Goal: Contribute content

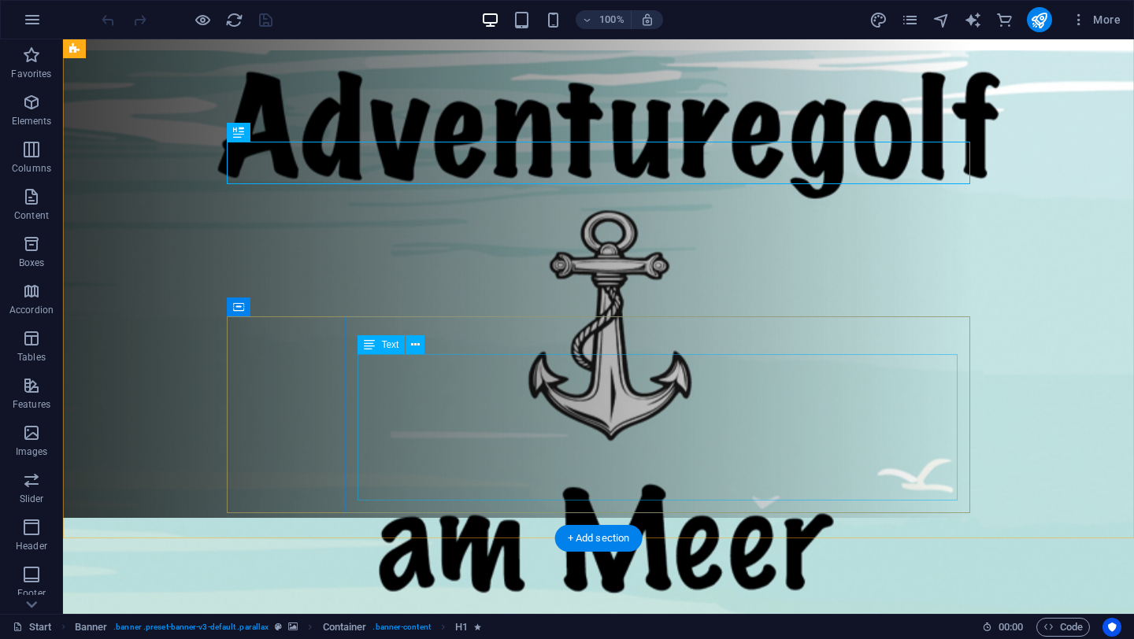
scroll to position [144, 0]
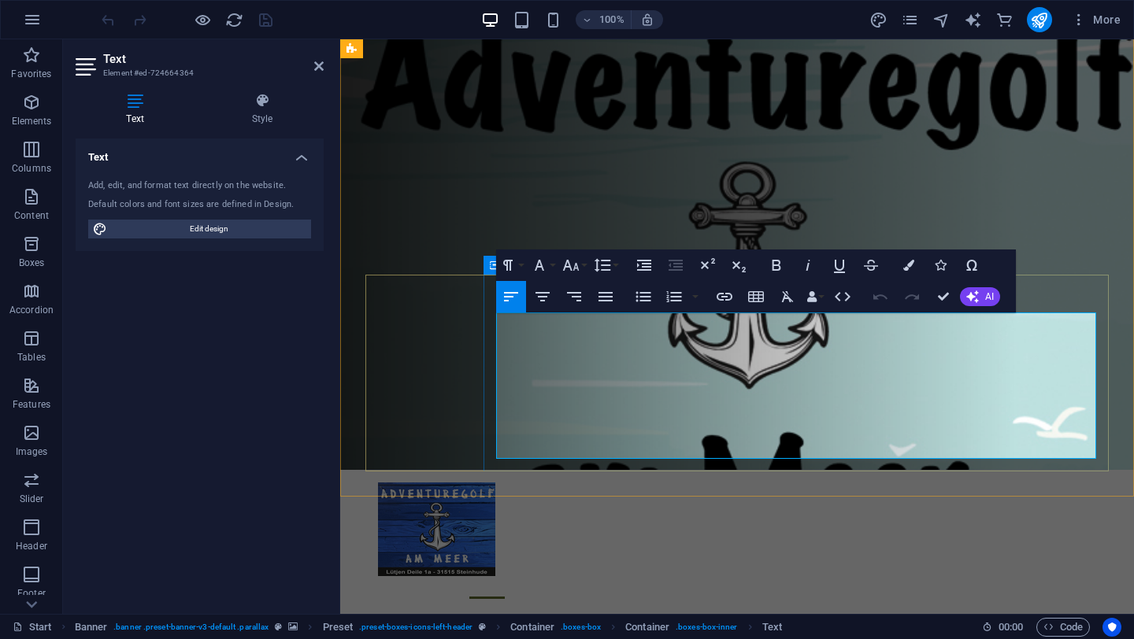
drag, startPoint x: 552, startPoint y: 429, endPoint x: 487, endPoint y: 419, distance: 65.4
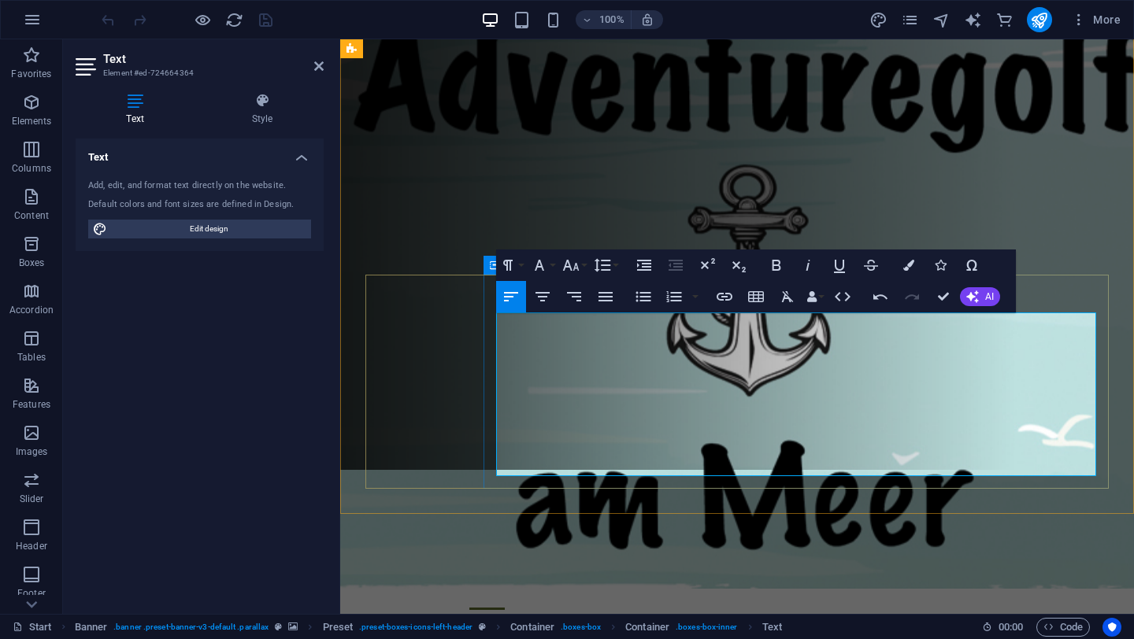
drag, startPoint x: 691, startPoint y: 423, endPoint x: 493, endPoint y: 420, distance: 197.6
click at [576, 265] on icon "button" at bounding box center [571, 265] width 17 height 11
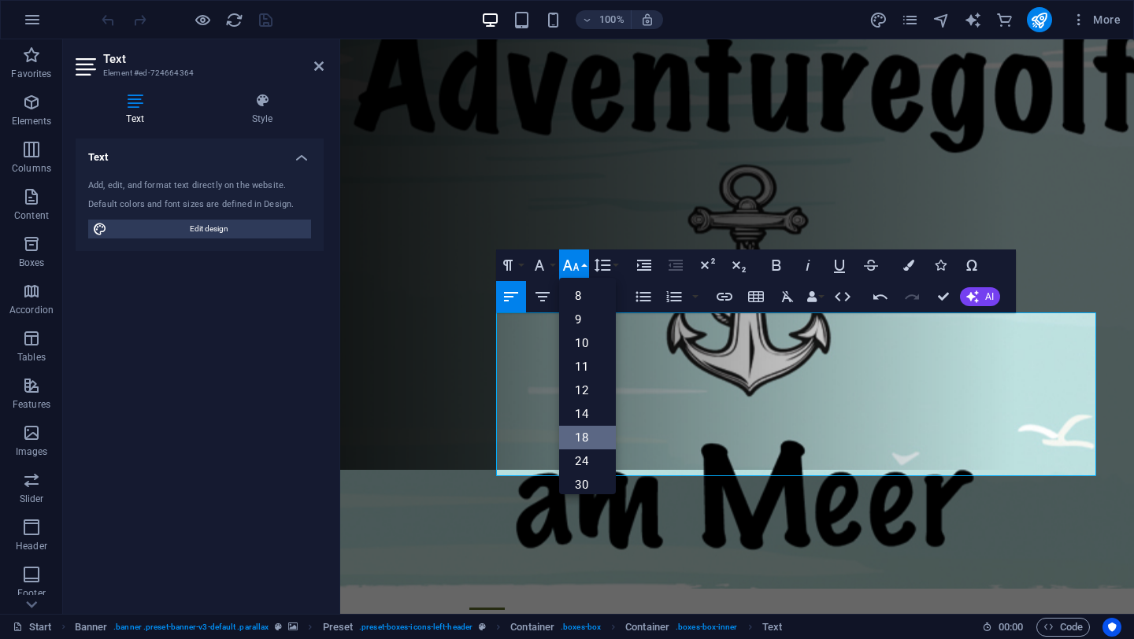
click at [583, 433] on link "18" at bounding box center [587, 438] width 57 height 24
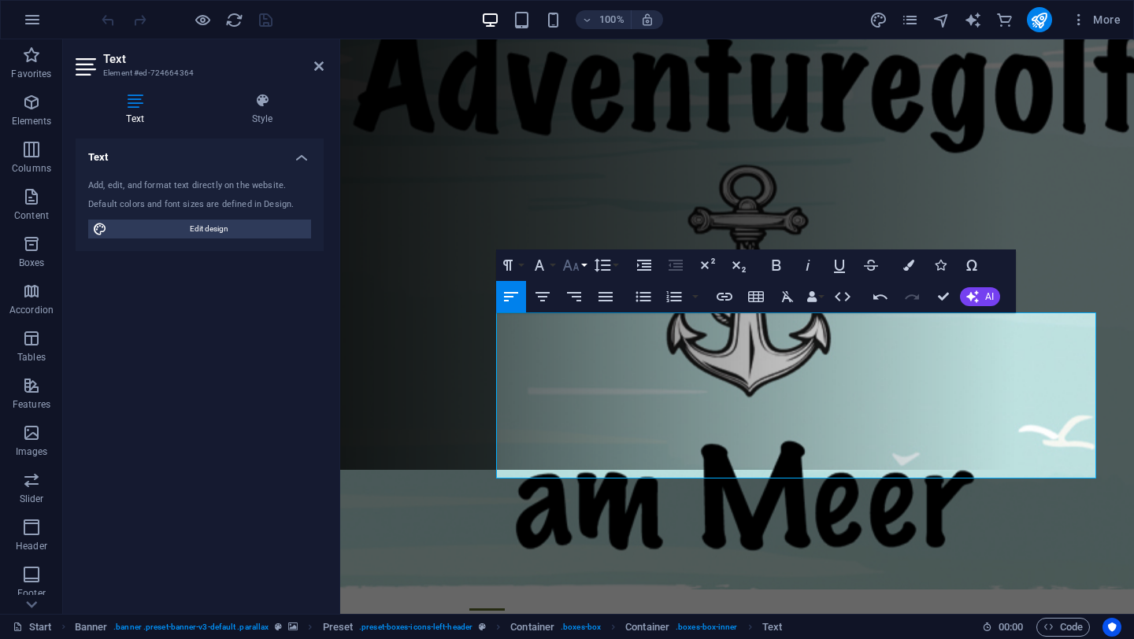
click at [583, 265] on button "Font Size" at bounding box center [574, 265] width 30 height 31
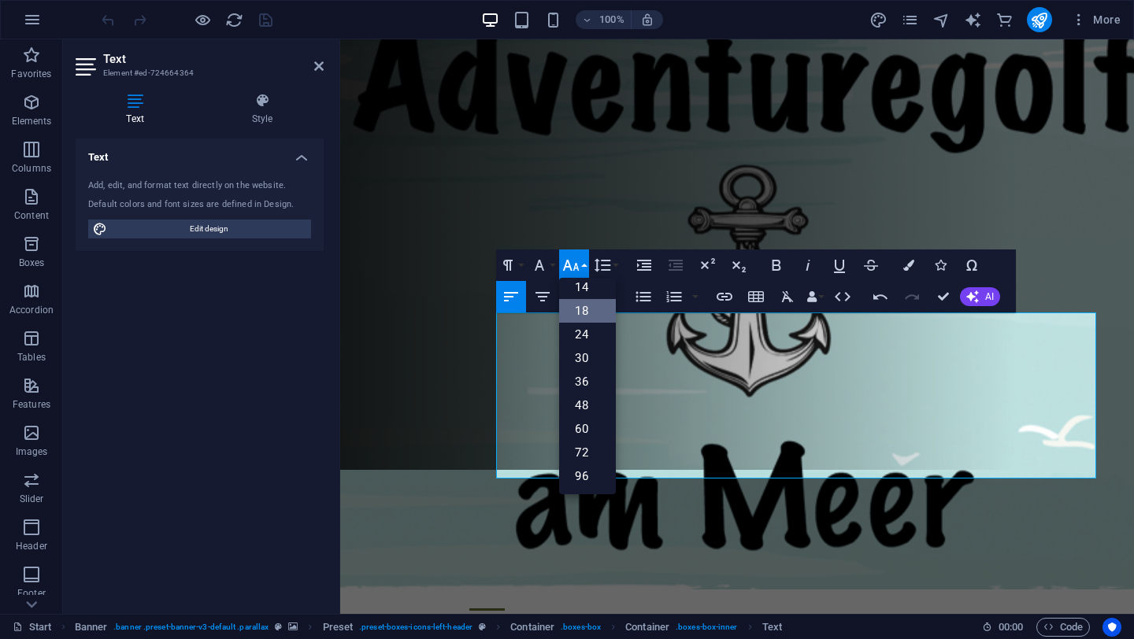
scroll to position [127, 0]
click at [587, 424] on link "60" at bounding box center [587, 429] width 57 height 24
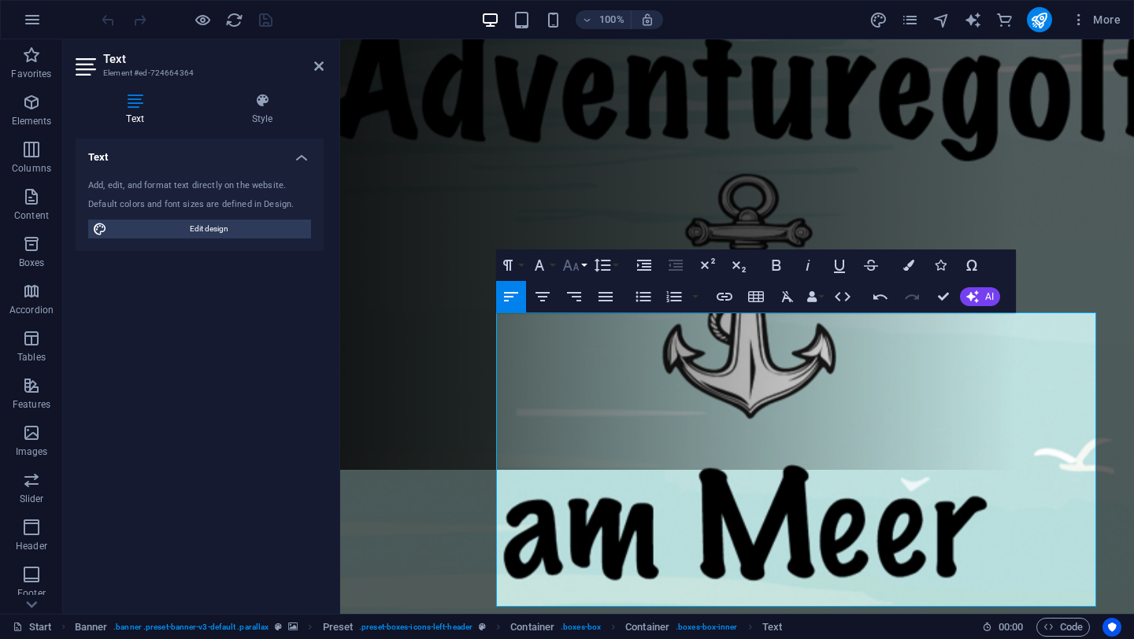
click at [581, 262] on button "Font Size" at bounding box center [574, 265] width 30 height 31
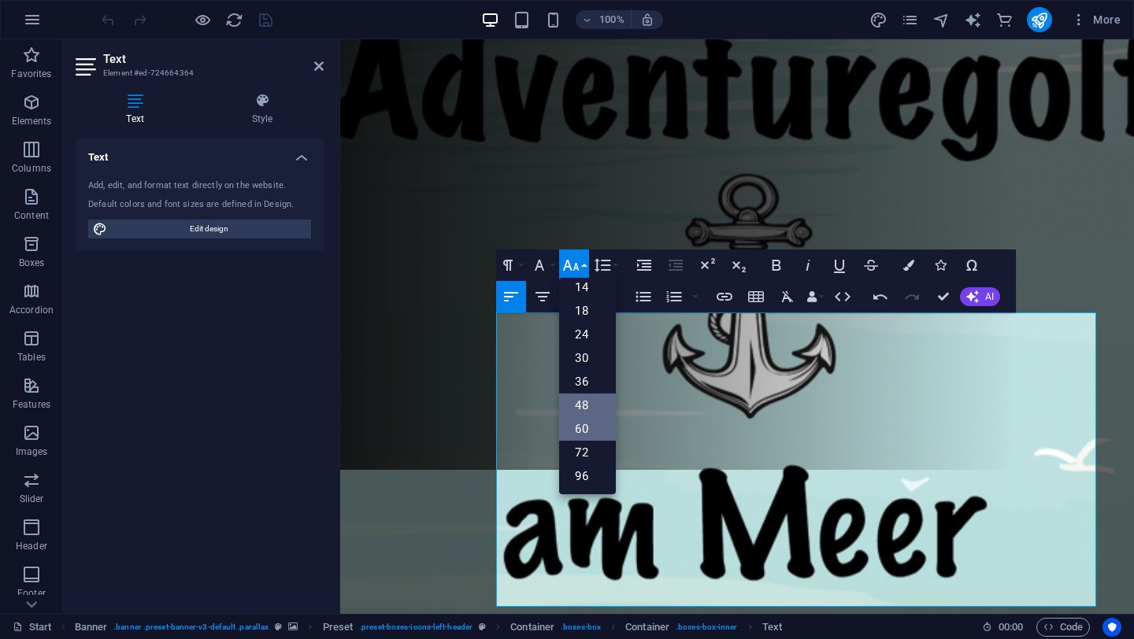
click at [583, 407] on link "48" at bounding box center [587, 406] width 57 height 24
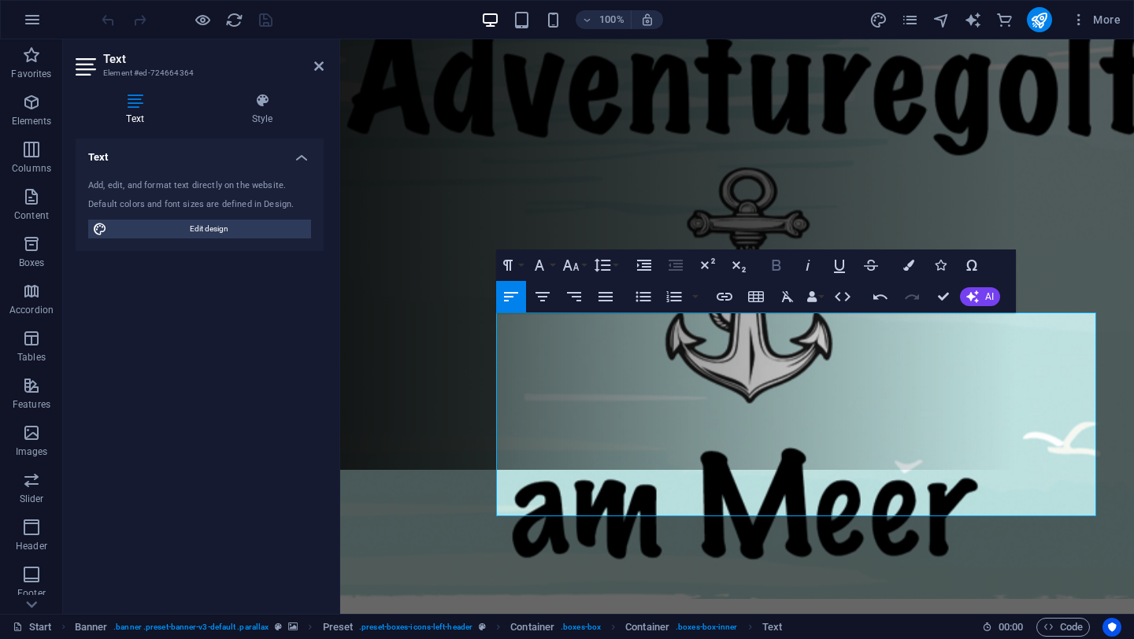
click at [777, 268] on icon "button" at bounding box center [776, 265] width 19 height 19
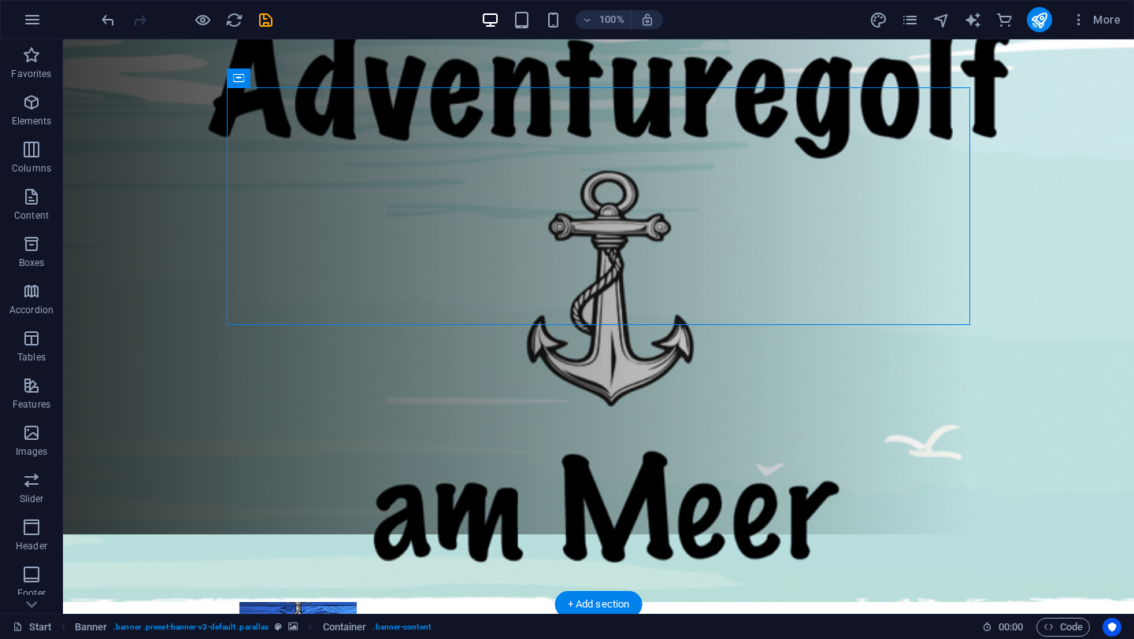
scroll to position [0, 0]
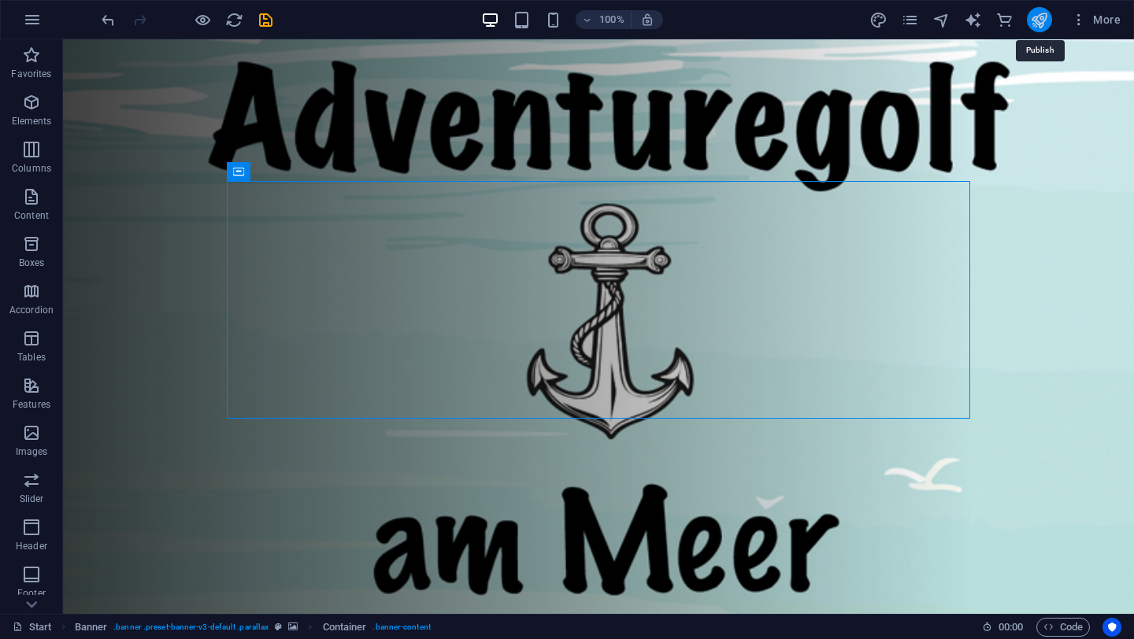
click at [1039, 17] on icon "publish" at bounding box center [1039, 20] width 18 height 18
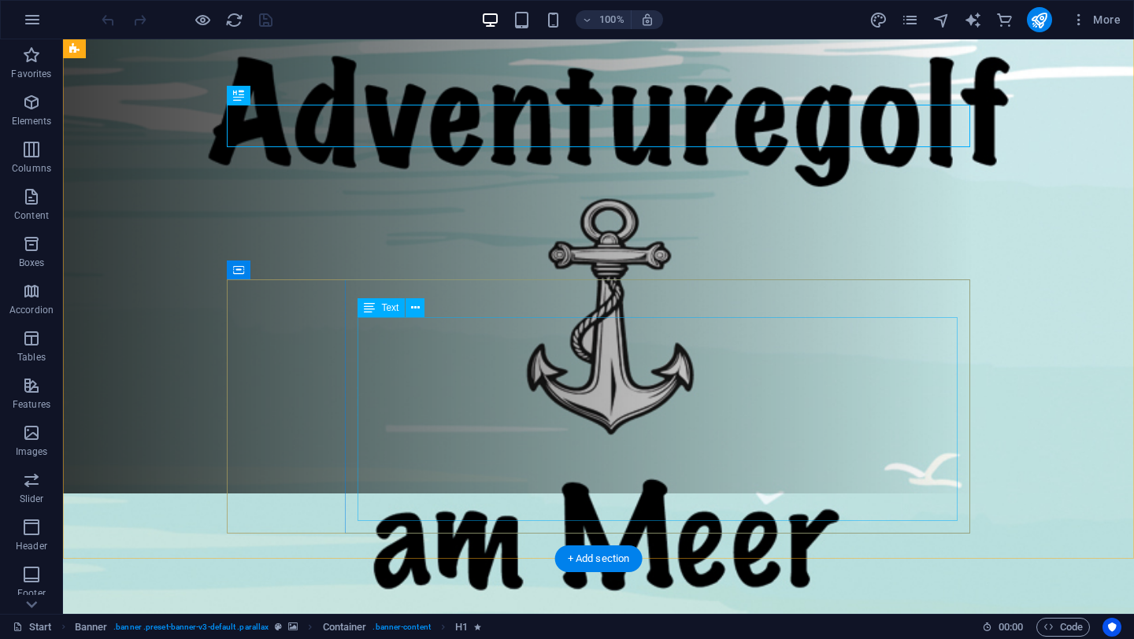
scroll to position [168, 0]
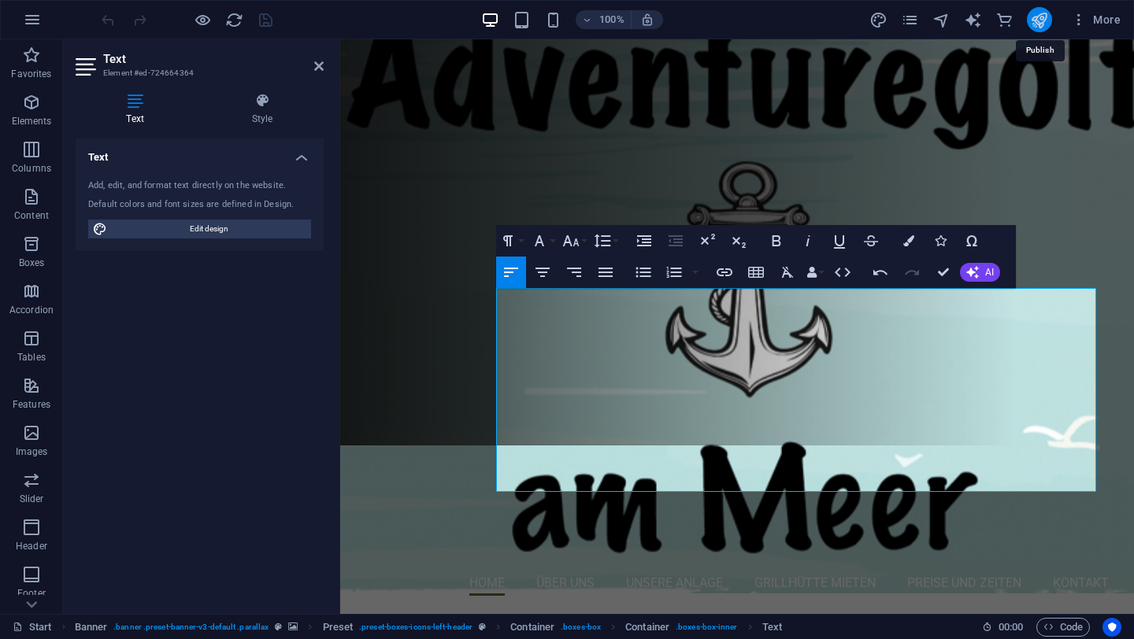
click at [1042, 24] on icon "publish" at bounding box center [1039, 20] width 18 height 18
